Goal: Information Seeking & Learning: Learn about a topic

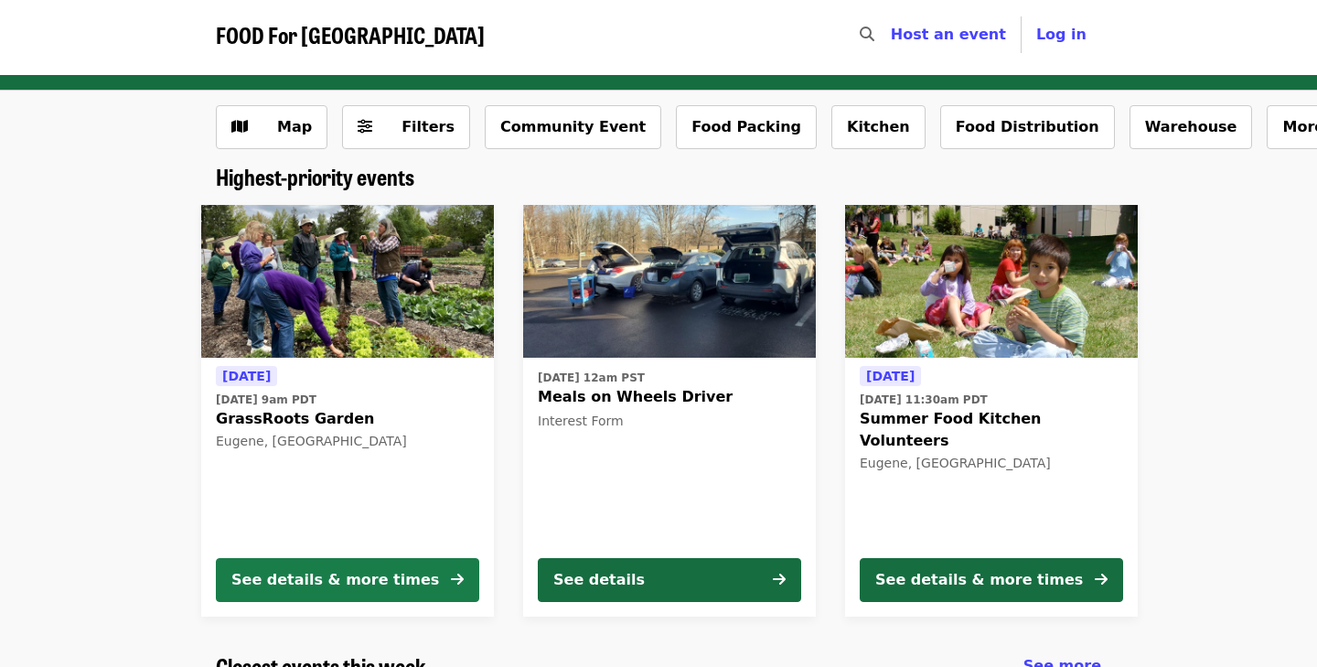
click at [330, 581] on div "See details & more times" at bounding box center [335, 580] width 208 height 22
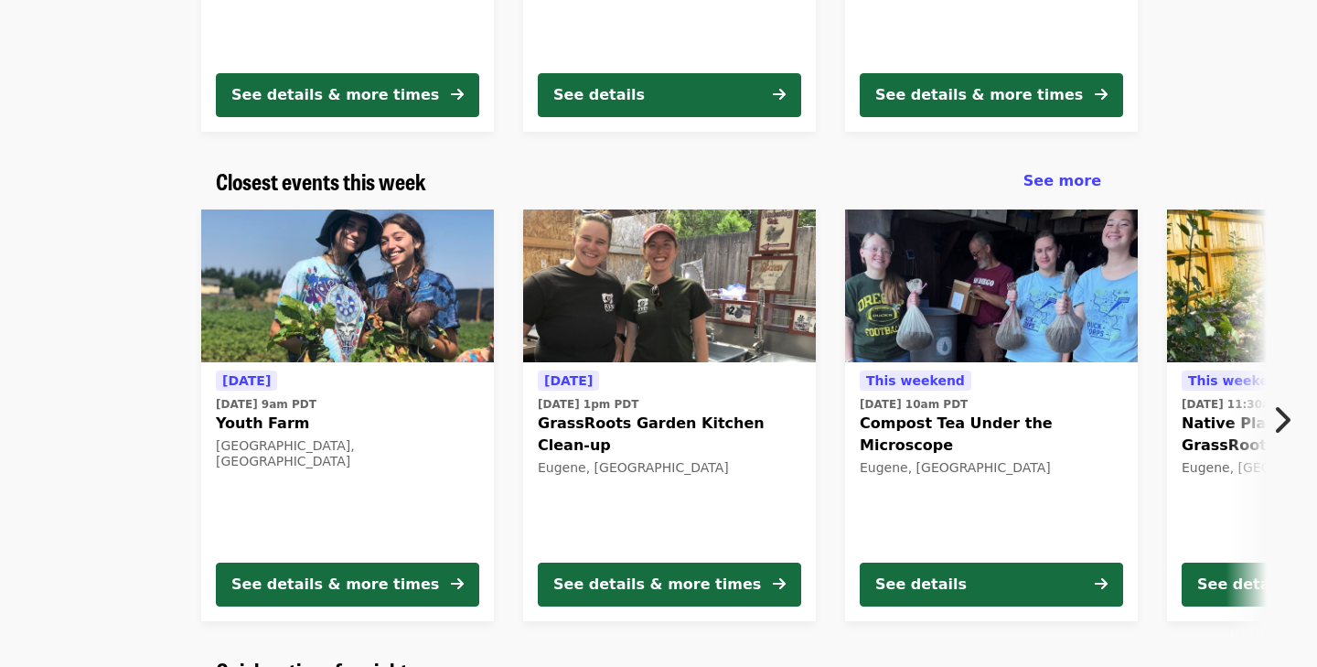
scroll to position [502, 0]
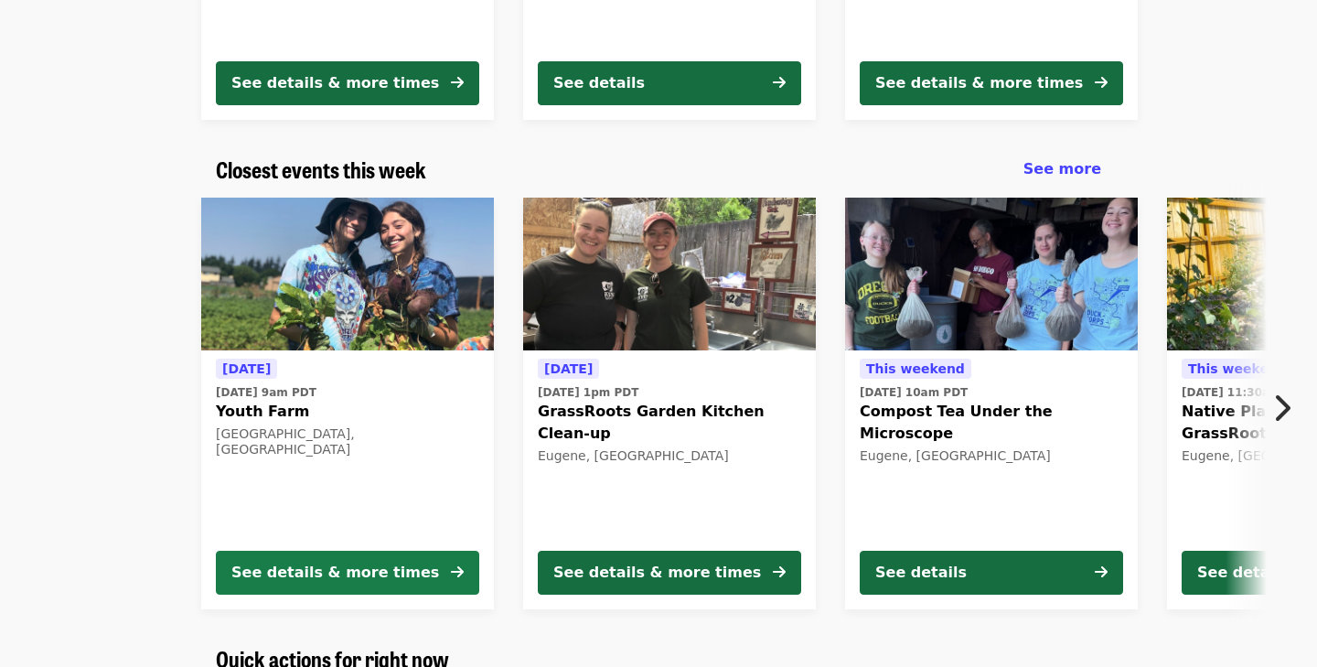
click at [338, 568] on div "See details & more times" at bounding box center [335, 573] width 208 height 22
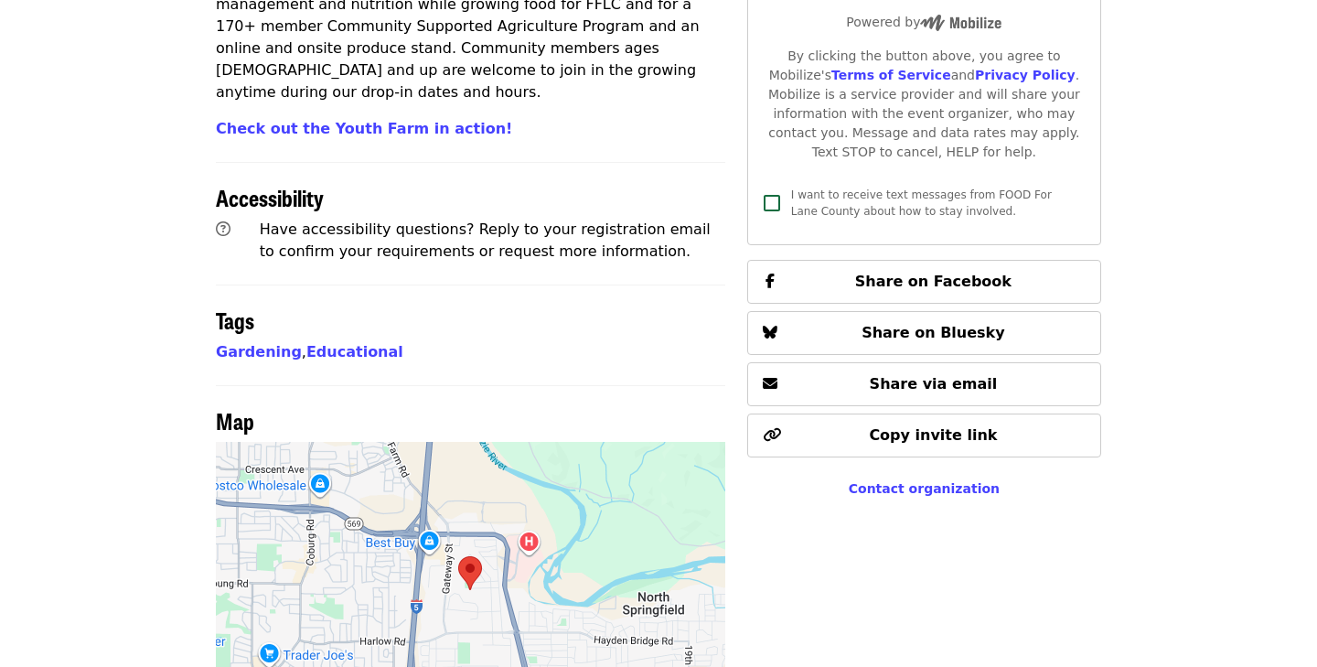
scroll to position [1154, 0]
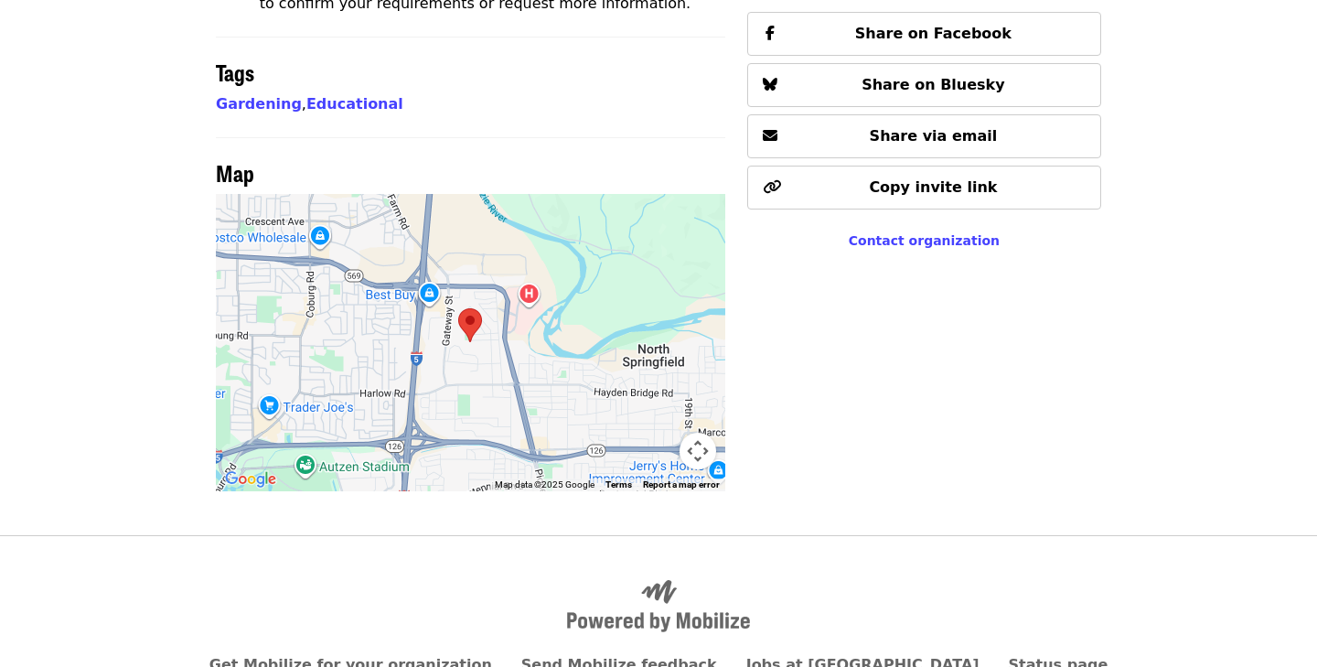
click at [358, 257] on div at bounding box center [471, 342] width 510 height 297
click at [433, 269] on div at bounding box center [471, 342] width 510 height 297
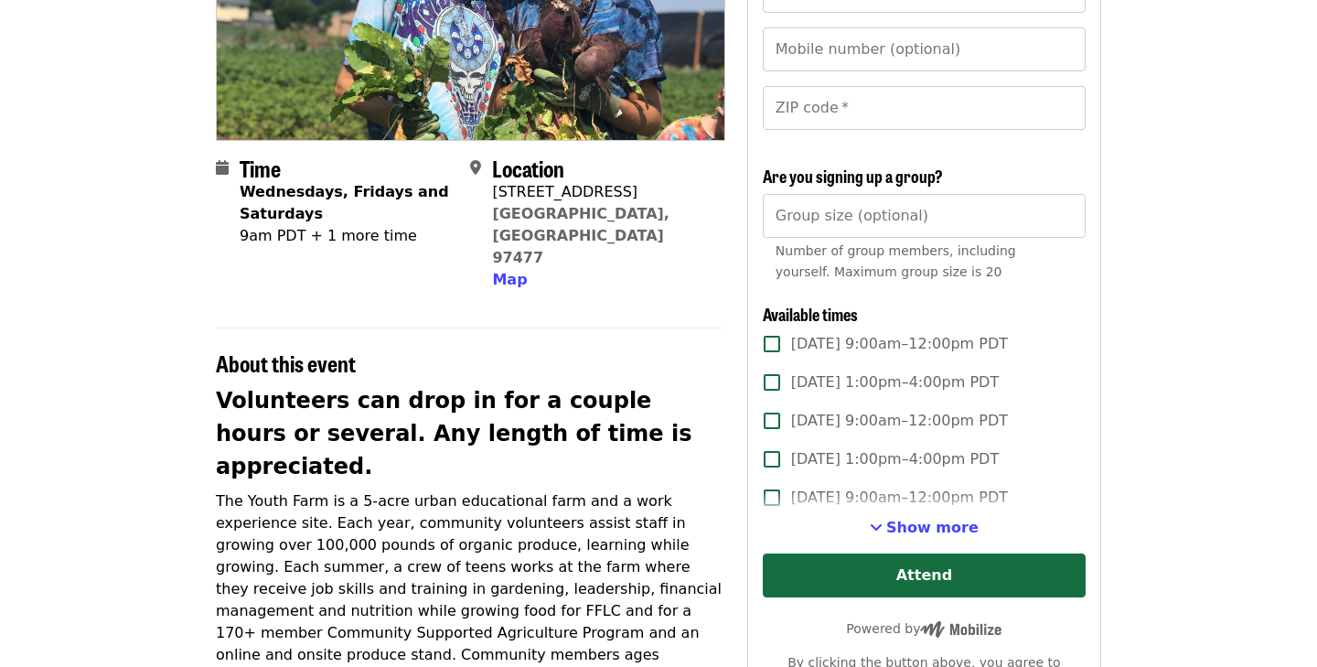
scroll to position [262, 0]
